Goal: Complete application form

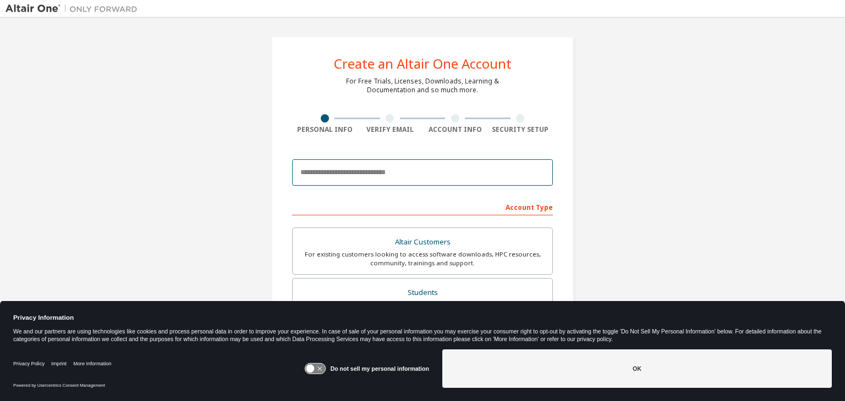
click at [342, 177] on input "email" at bounding box center [422, 172] width 261 height 26
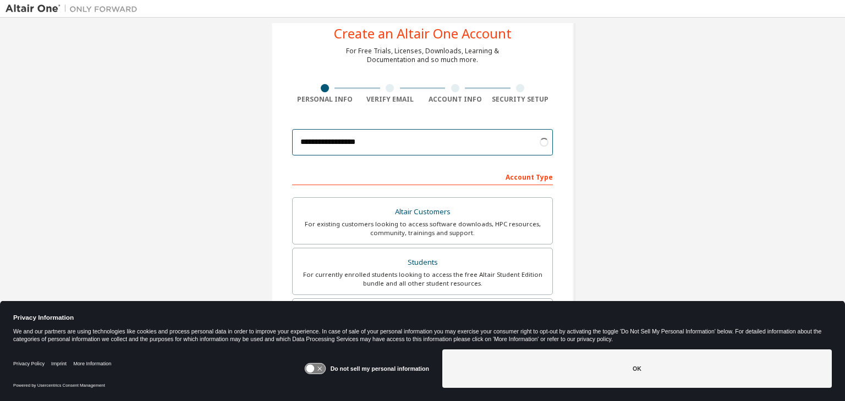
scroll to position [34, 0]
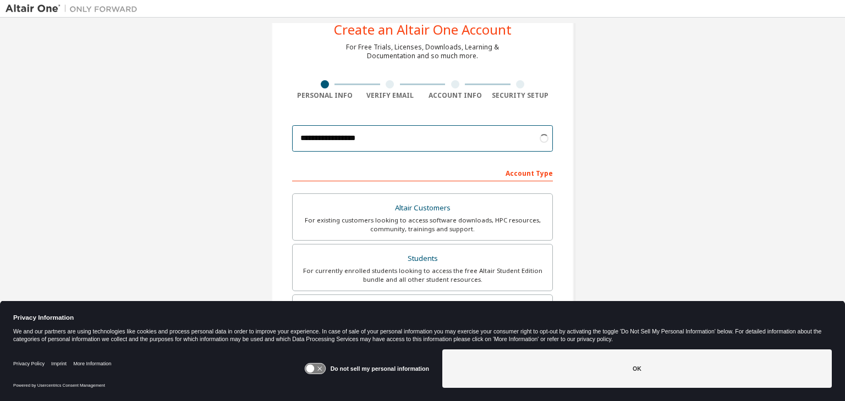
type input "**********"
click at [314, 364] on icon at bounding box center [315, 369] width 20 height 10
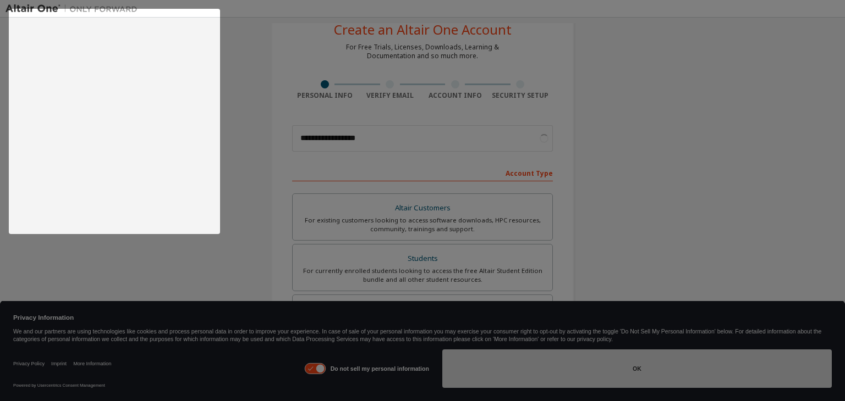
click at [478, 373] on button "OK" at bounding box center [636, 369] width 389 height 38
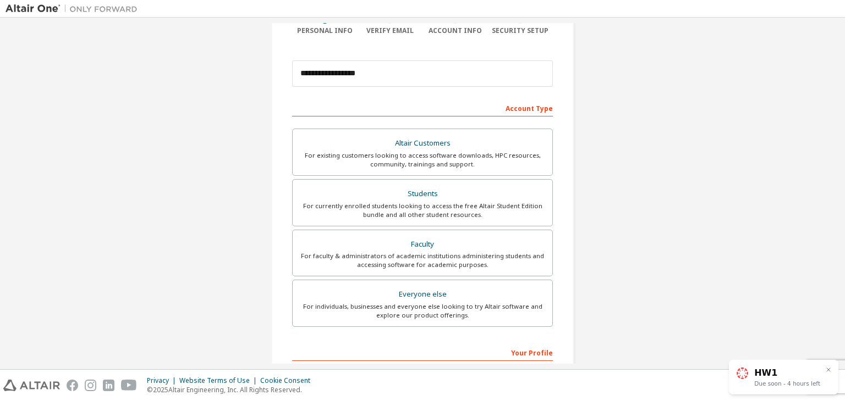
scroll to position [103, 0]
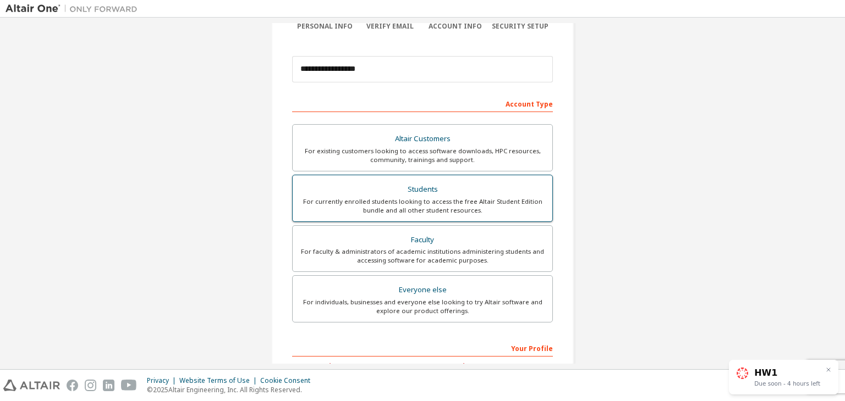
click at [420, 201] on div "For currently enrolled students looking to access the free Altair Student Editi…" at bounding box center [422, 206] width 246 height 18
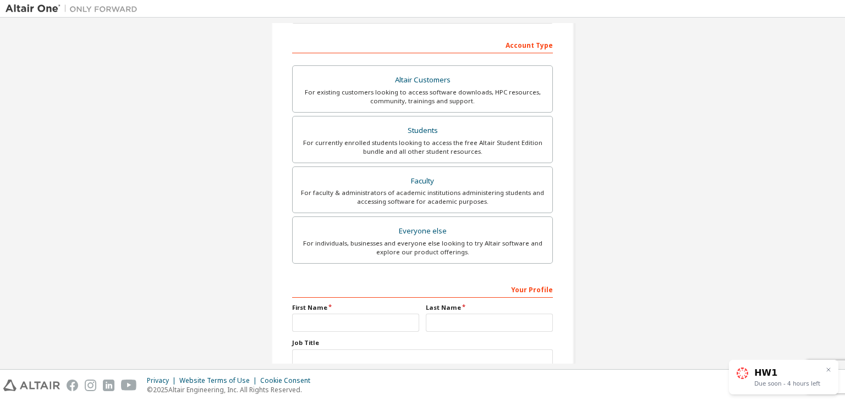
scroll to position [239, 0]
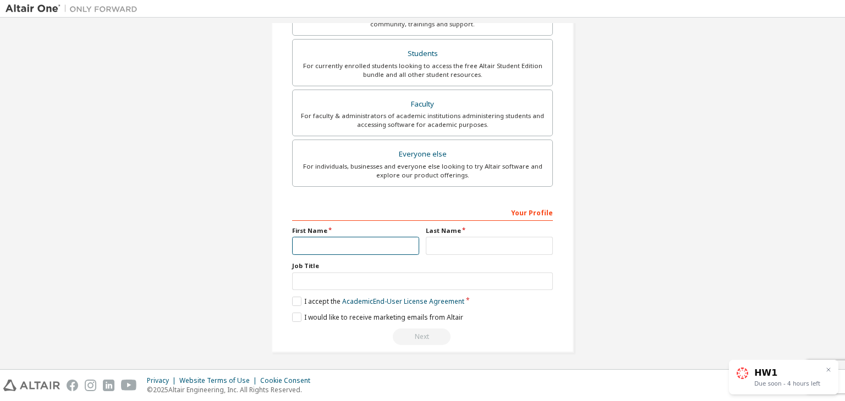
click at [342, 249] on input "text" at bounding box center [355, 246] width 127 height 18
type input "**********"
click at [453, 249] on input "text" at bounding box center [489, 246] width 127 height 18
type input "*"
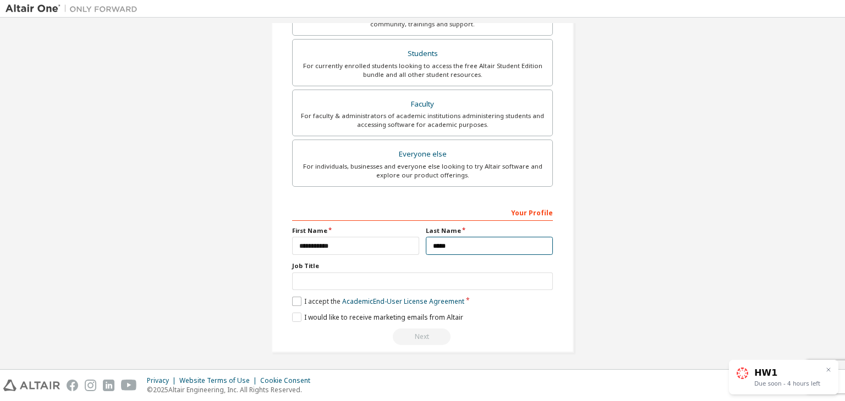
type input "*****"
click at [293, 299] on label "I accept the Academic End-User License Agreement" at bounding box center [378, 301] width 172 height 9
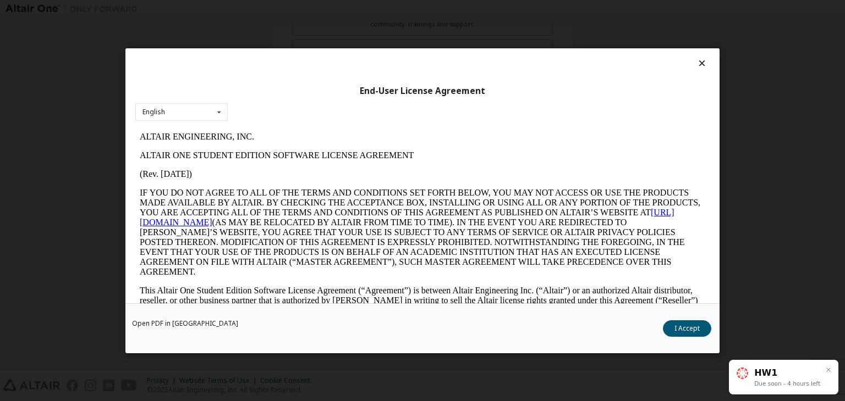
scroll to position [0, 0]
click at [682, 331] on button "I Accept" at bounding box center [687, 329] width 48 height 16
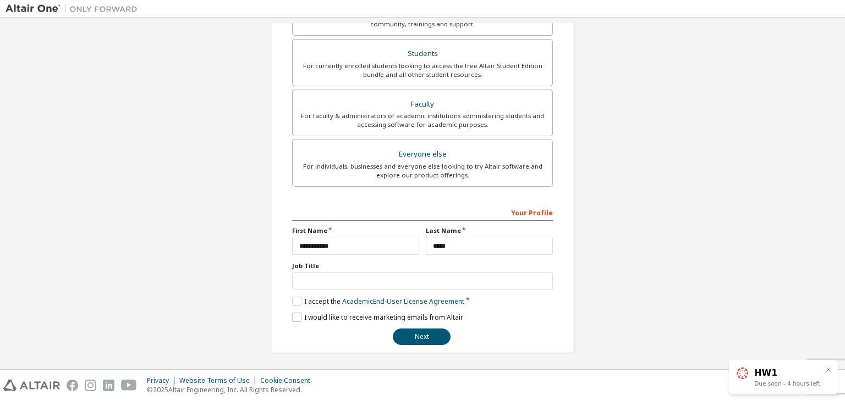
click at [292, 317] on label "I would like to receive marketing emails from Altair" at bounding box center [377, 317] width 171 height 9
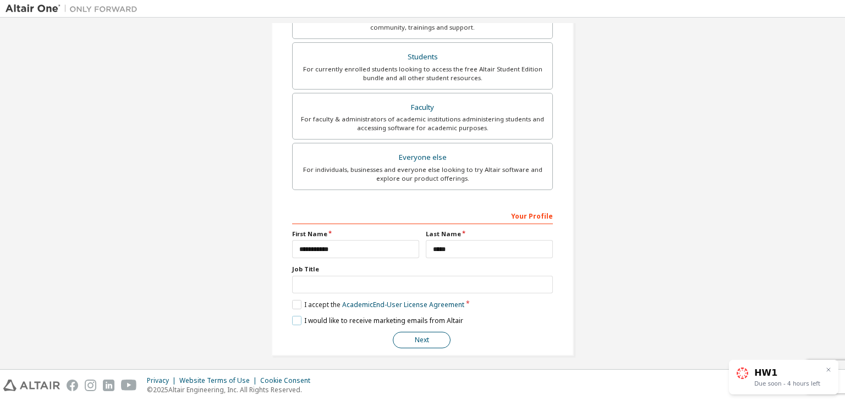
scroll to position [239, 0]
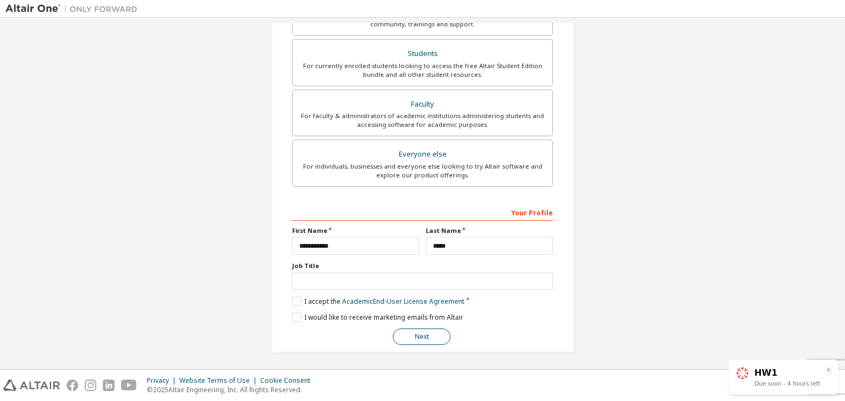
click at [414, 329] on button "Next" at bounding box center [422, 337] width 58 height 16
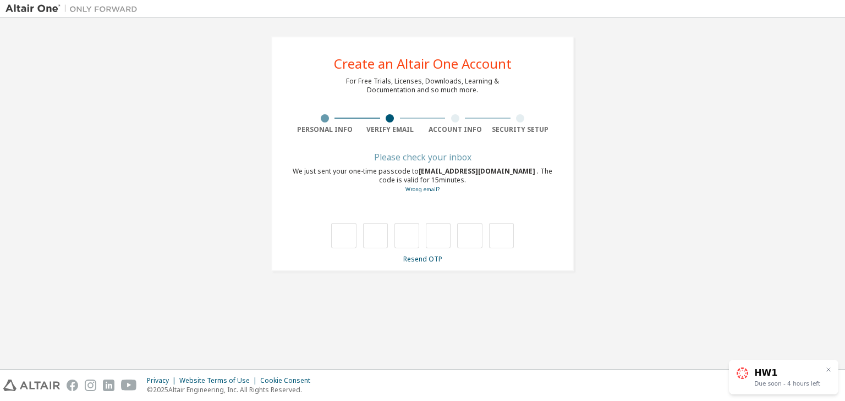
scroll to position [0, 0]
type input "*"
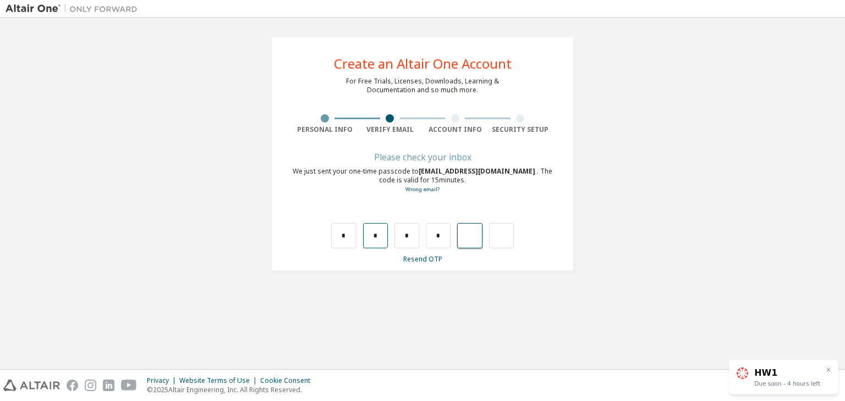
type input "*"
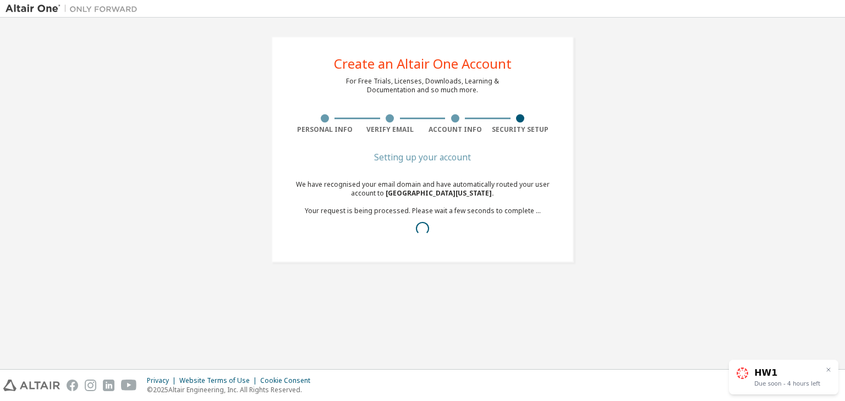
click at [829, 372] on icon at bounding box center [828, 370] width 7 height 7
